Goal: Task Accomplishment & Management: Complete application form

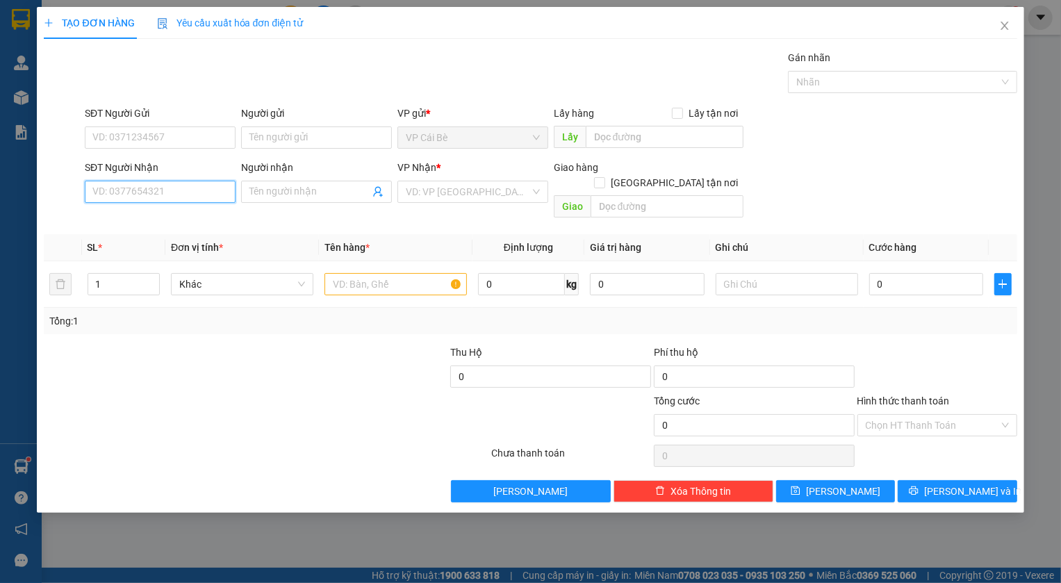
click at [174, 188] on input "SĐT Người Nhận" at bounding box center [160, 192] width 151 height 22
type input "0"
click at [189, 134] on input "SĐT Người Gửi" at bounding box center [160, 137] width 151 height 22
type input "0"
drag, startPoint x: 135, startPoint y: 188, endPoint x: 119, endPoint y: 188, distance: 16.0
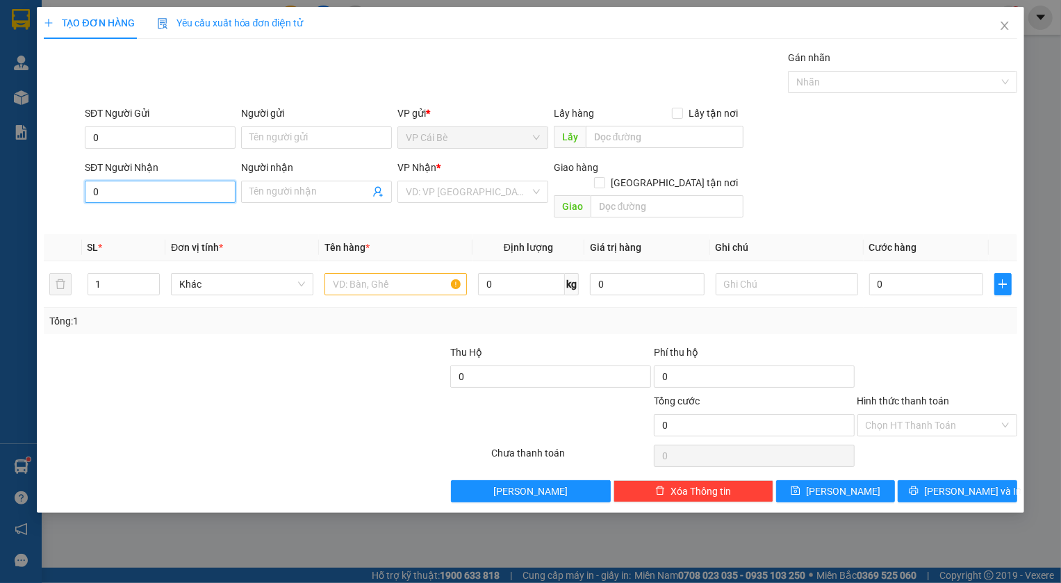
click at [132, 188] on input "0" at bounding box center [160, 192] width 151 height 22
click at [125, 217] on div "0353864671 - HƯƠNG" at bounding box center [160, 219] width 134 height 15
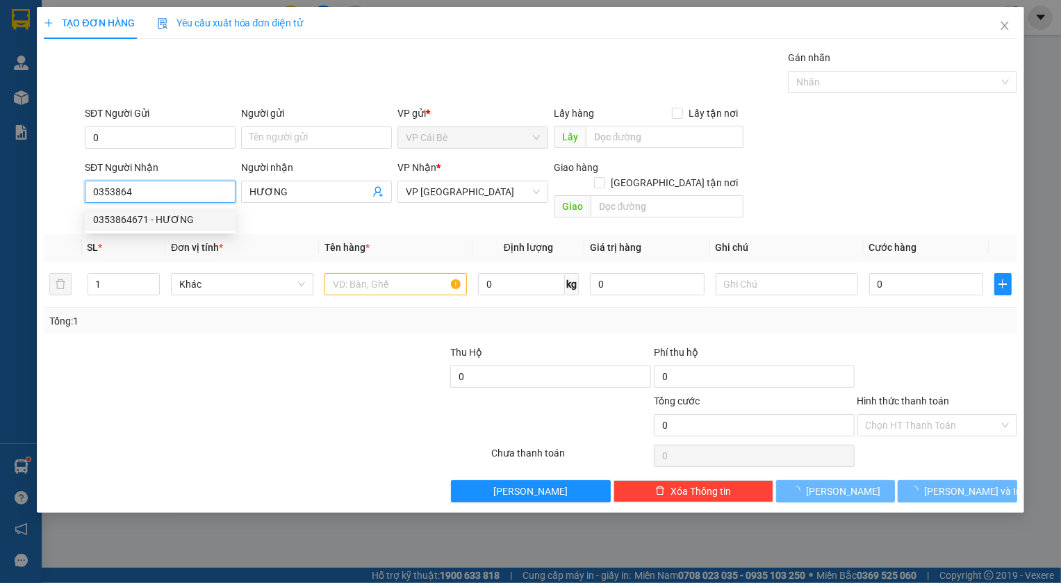
type input "0353864671"
type input "HƯƠNG"
type input "240.000"
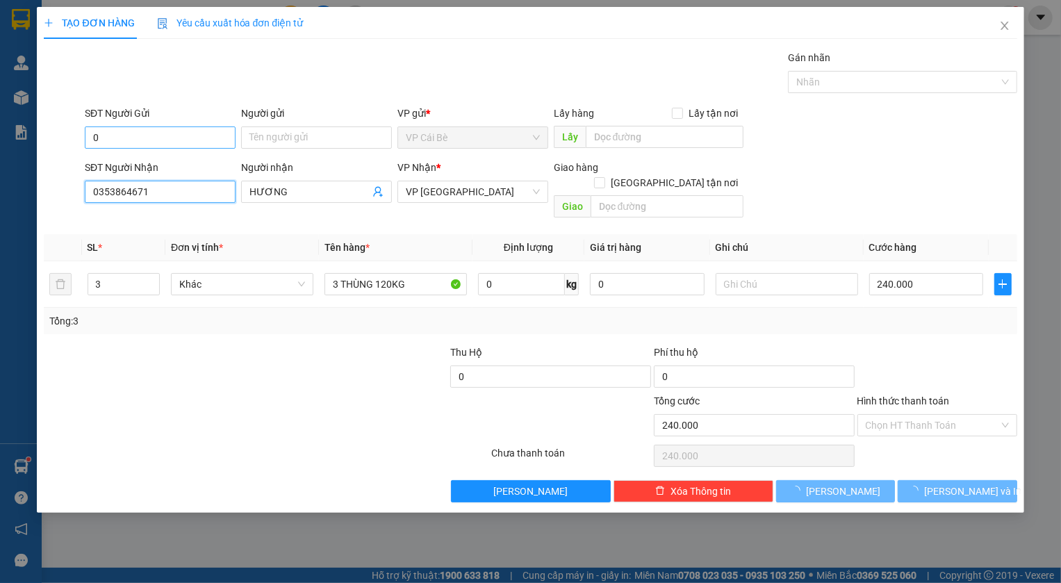
type input "0353864671"
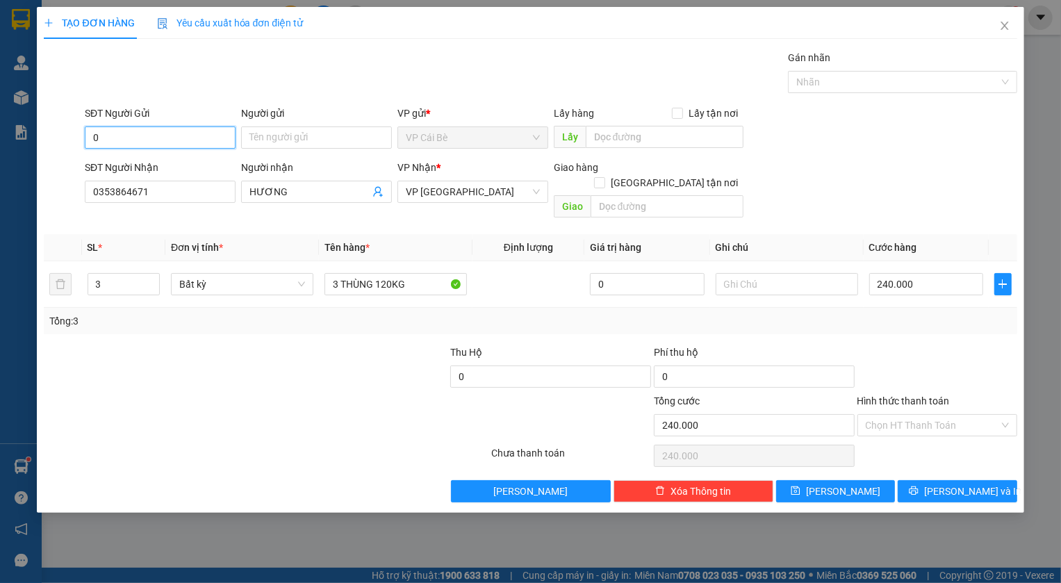
click at [163, 134] on input "0" at bounding box center [160, 137] width 151 height 22
click at [152, 163] on div "0333489455 - LIÊN" at bounding box center [160, 165] width 134 height 15
type input "0333489455"
type input "LIÊN"
type input "GẦN BS HÂN"
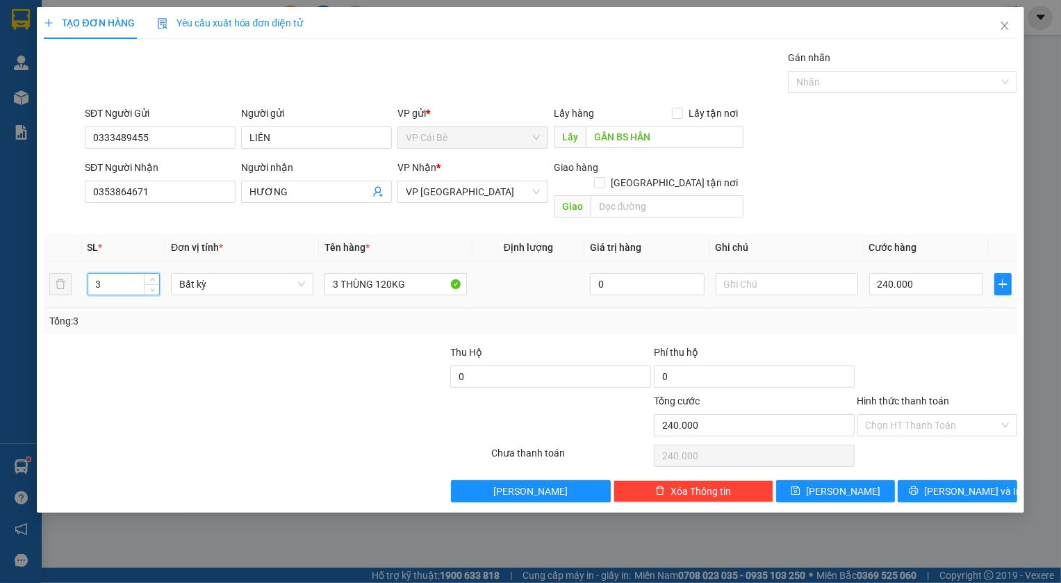
click at [97, 274] on input "3" at bounding box center [124, 284] width 72 height 21
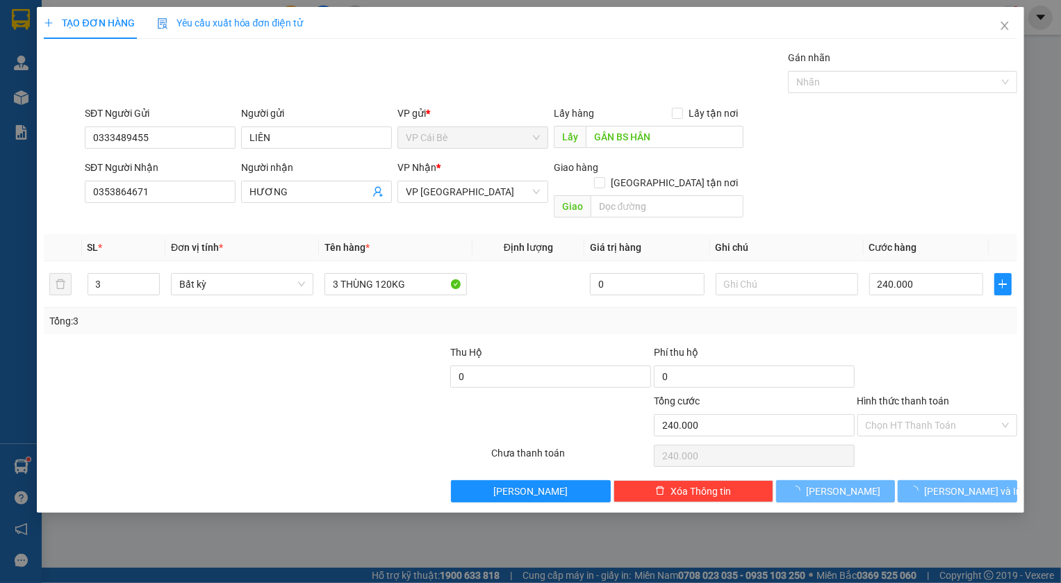
click at [129, 313] on div "Tổng: 3" at bounding box center [229, 320] width 361 height 15
type input "0"
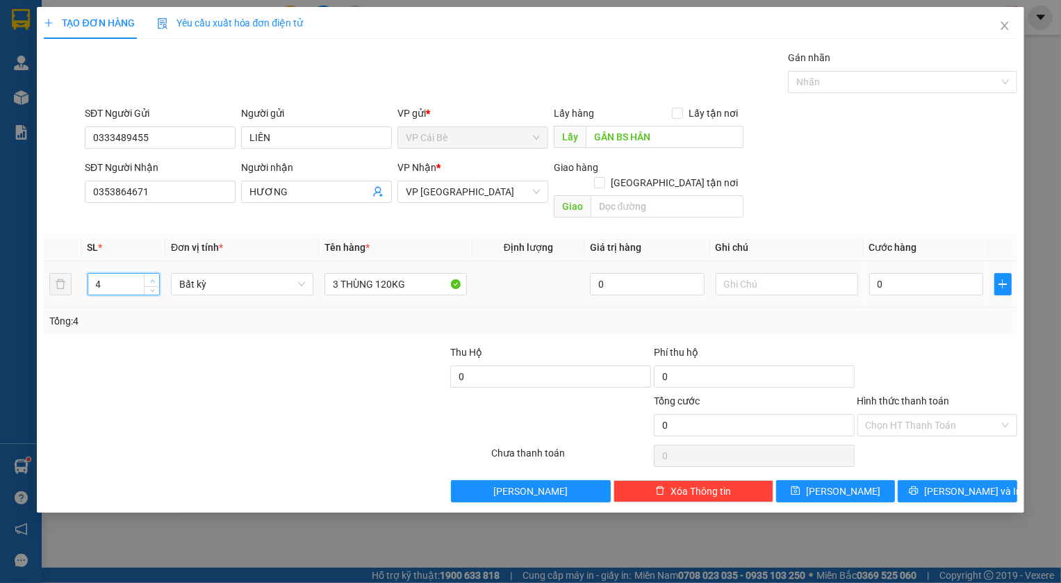
click at [152, 279] on icon "up" at bounding box center [152, 281] width 5 height 5
type input "5"
click at [151, 277] on span "up" at bounding box center [152, 281] width 8 height 8
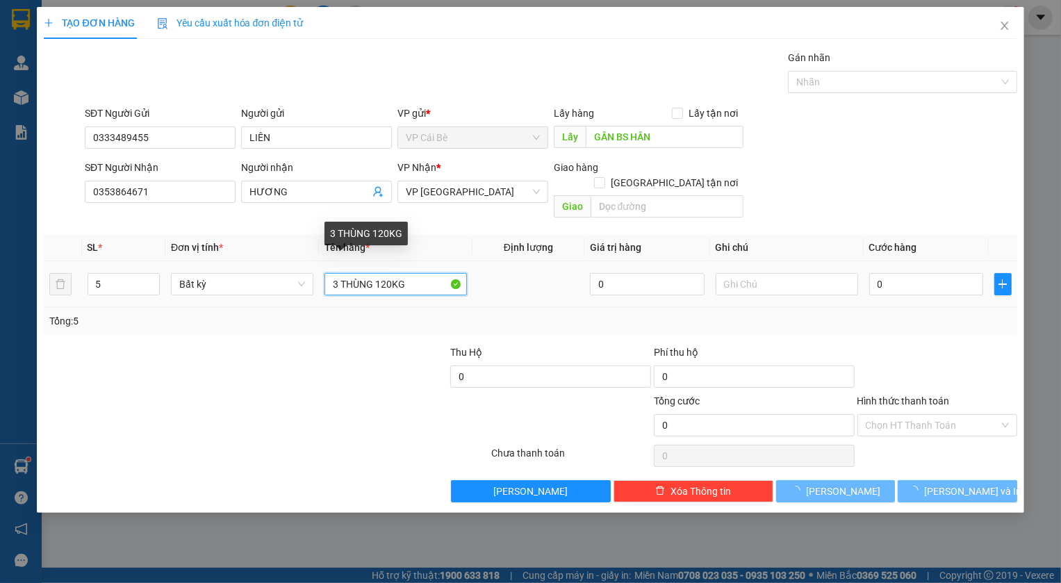
click at [332, 273] on input "3 THÙNG 120KG" at bounding box center [395, 284] width 142 height 22
click at [334, 273] on input "3 THÙNG 120KG" at bounding box center [395, 284] width 142 height 22
click at [390, 273] on input "5 THÙNG 120KG" at bounding box center [395, 284] width 142 height 22
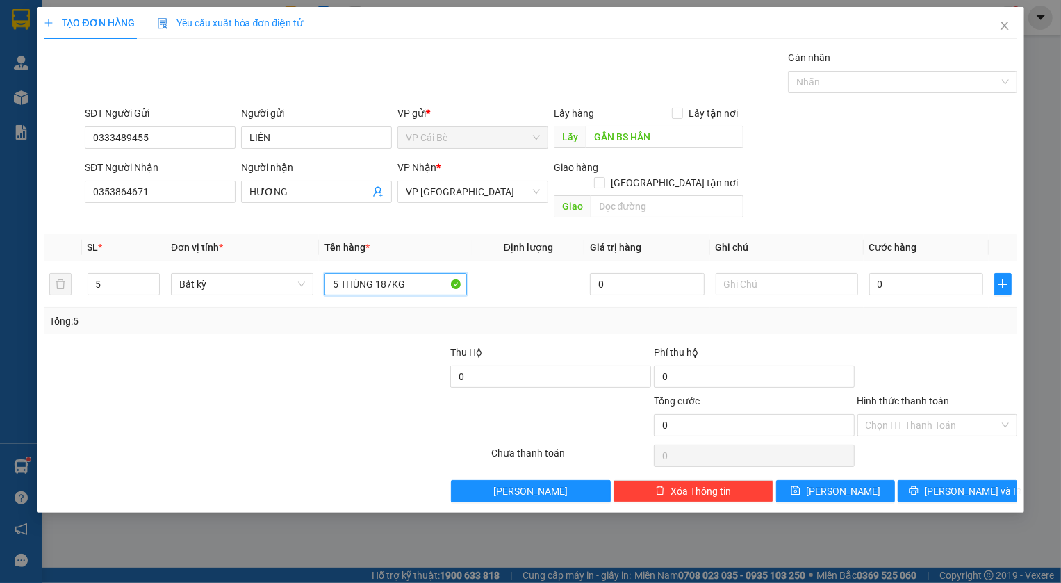
type input "5 THÙNG 187KG"
click at [204, 393] on div at bounding box center [184, 417] width 285 height 49
click at [792, 273] on input "text" at bounding box center [787, 284] width 142 height 22
type input "12H30"
click at [919, 313] on div "Tổng: 5" at bounding box center [529, 320] width 961 height 15
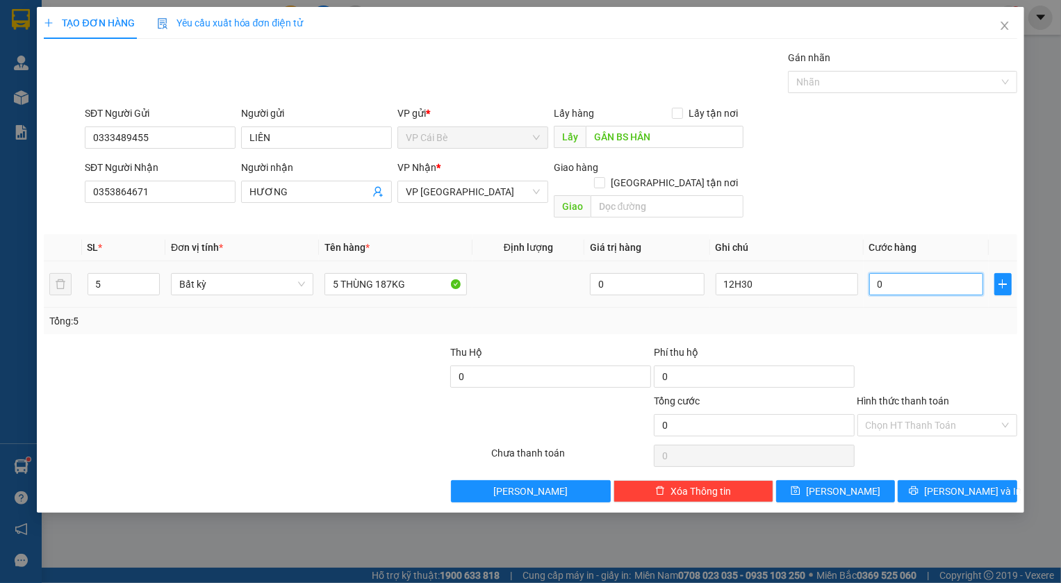
click at [904, 273] on input "0" at bounding box center [926, 284] width 115 height 22
type input "3"
type input "38"
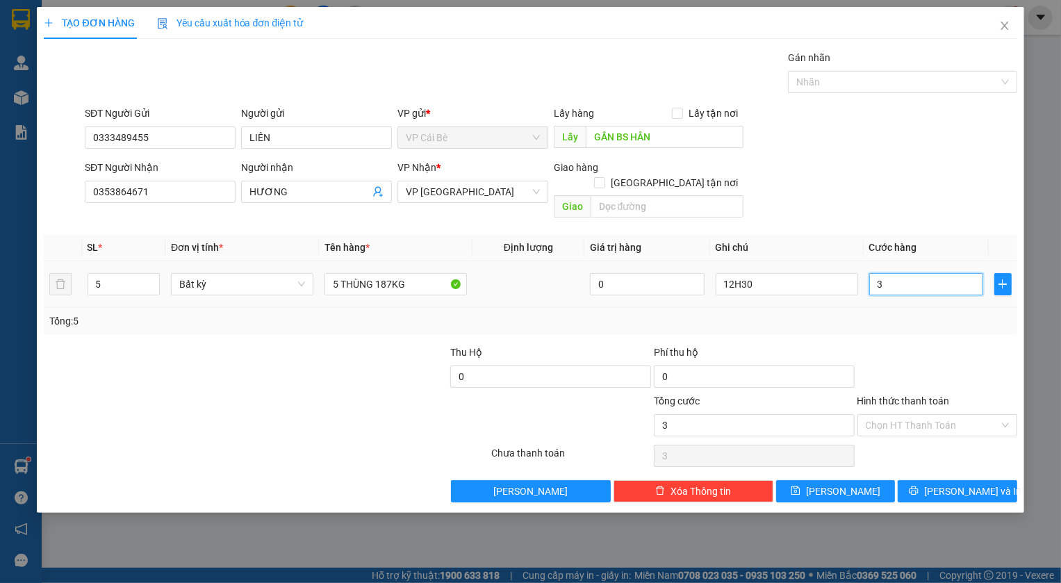
type input "38"
type input "380"
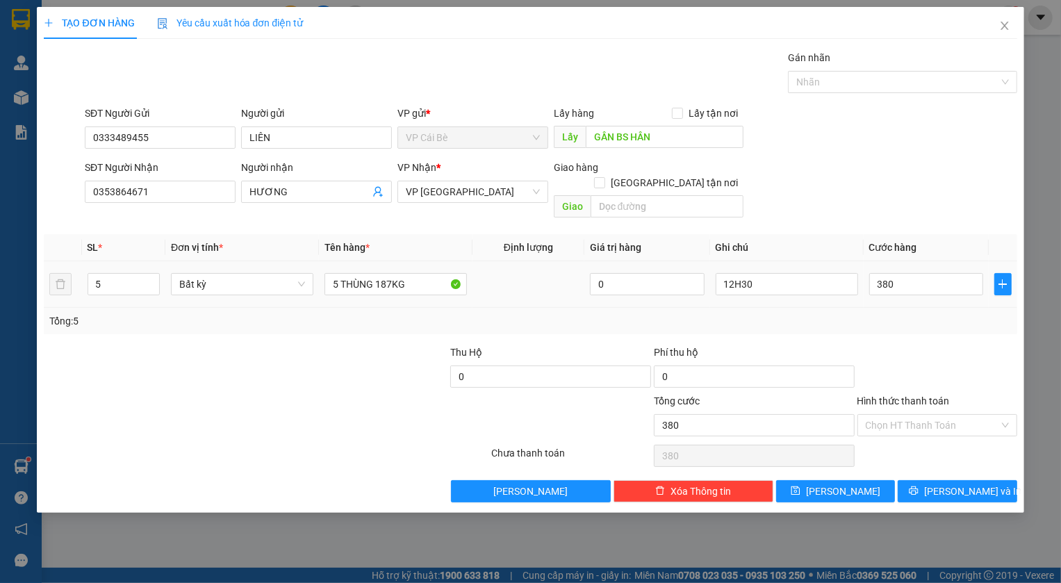
type input "380.000"
click at [925, 292] on td "380.000" at bounding box center [927, 284] width 126 height 47
click at [854, 480] on button "[PERSON_NAME]" at bounding box center [835, 491] width 119 height 22
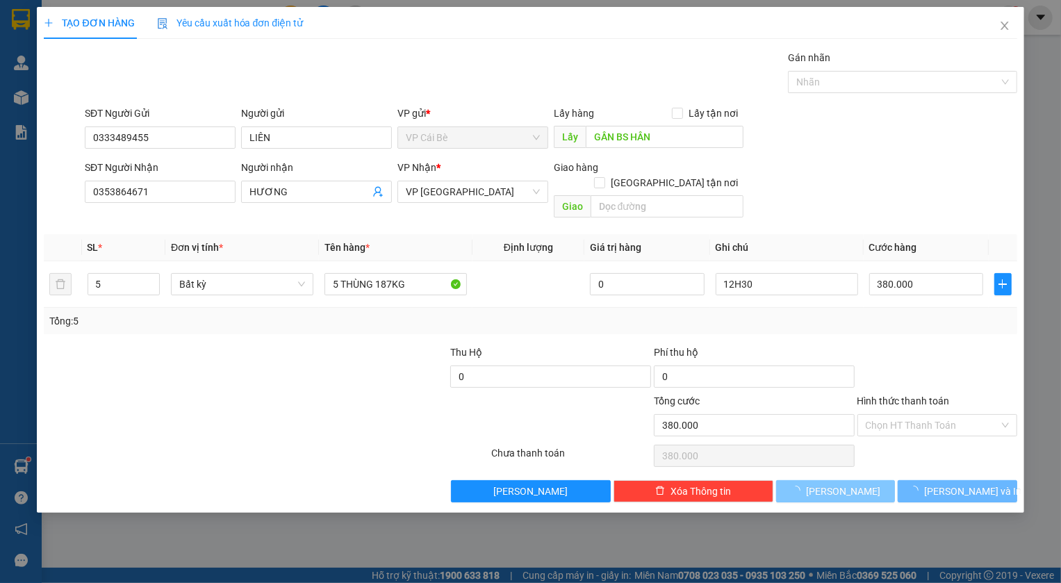
type input "0"
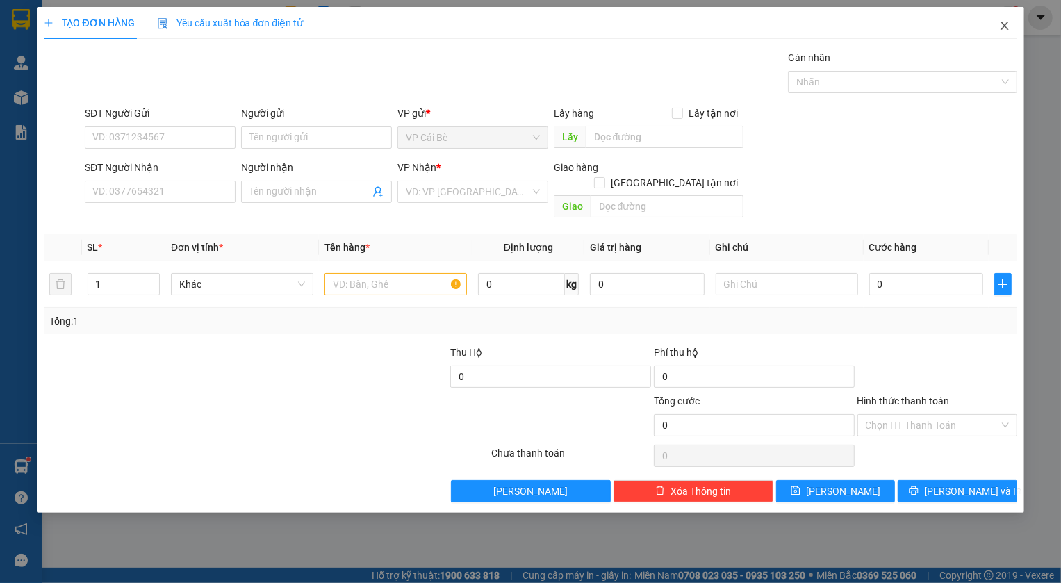
click at [999, 25] on icon "close" at bounding box center [1004, 25] width 11 height 11
